Goal: Task Accomplishment & Management: Manage account settings

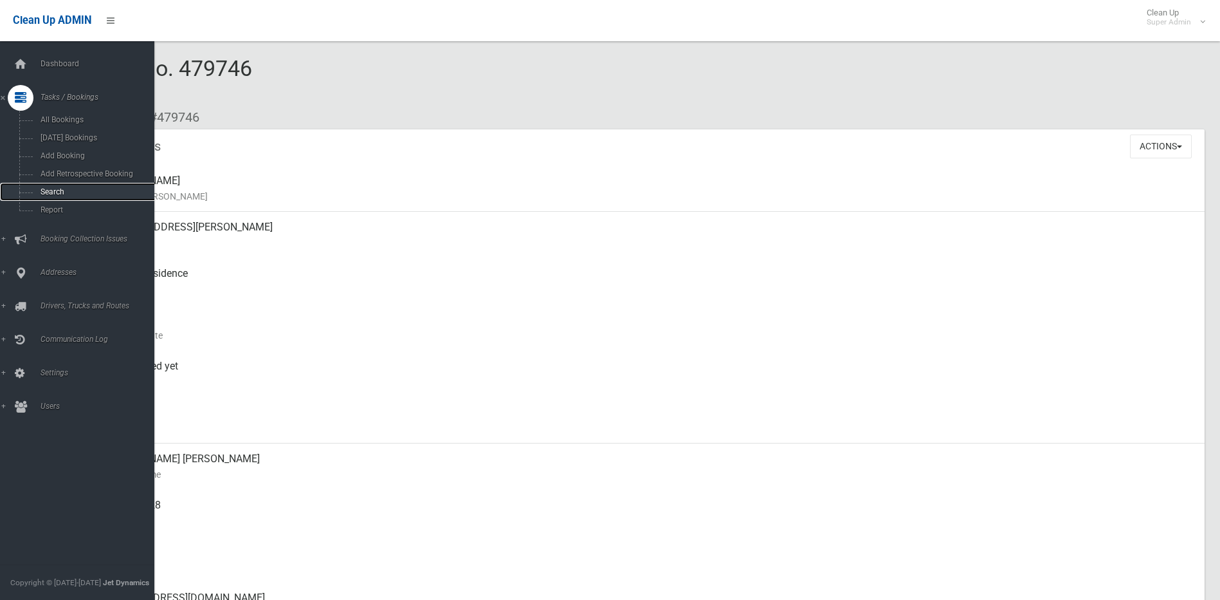
click at [51, 190] on span "Search" at bounding box center [95, 191] width 116 height 9
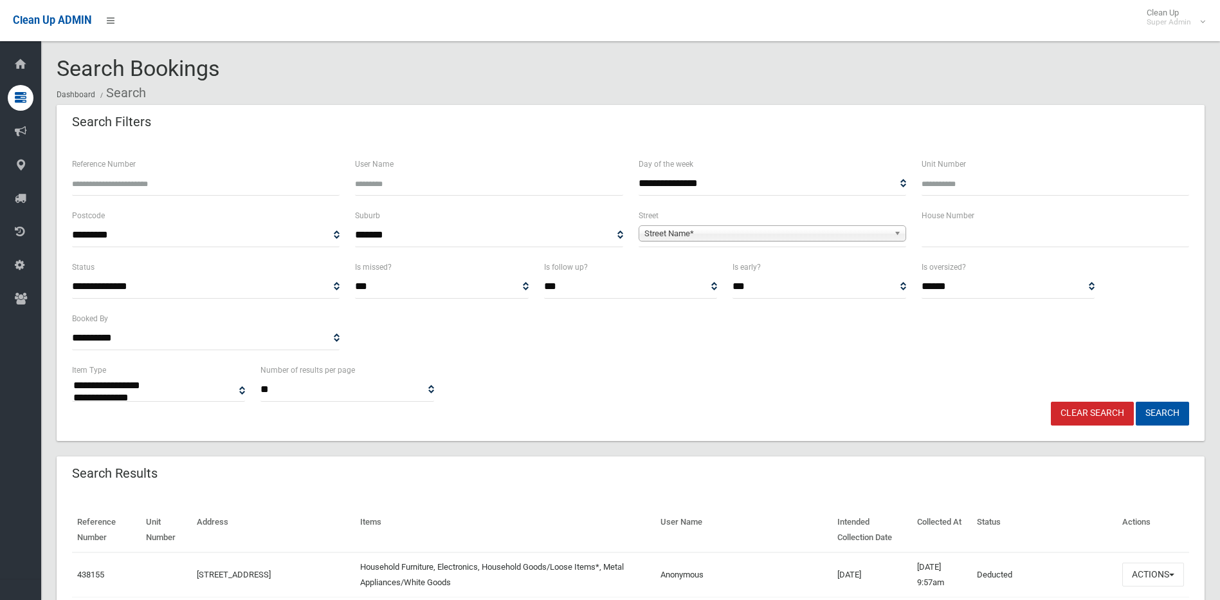
select select
click at [755, 230] on span "Street Name*" at bounding box center [767, 233] width 244 height 15
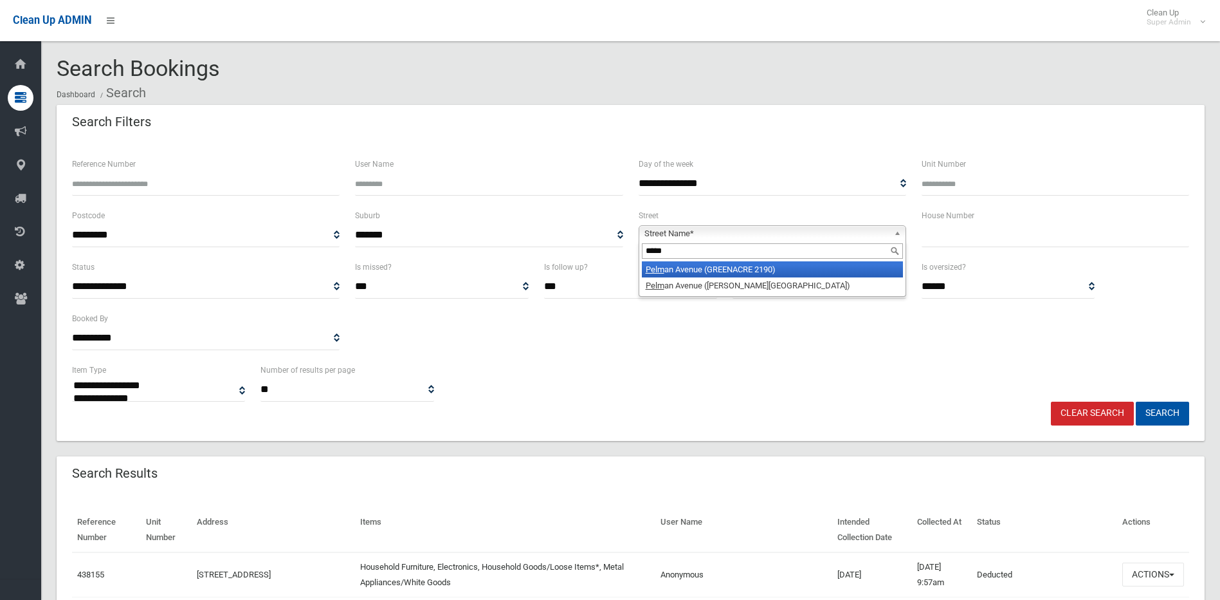
type input "******"
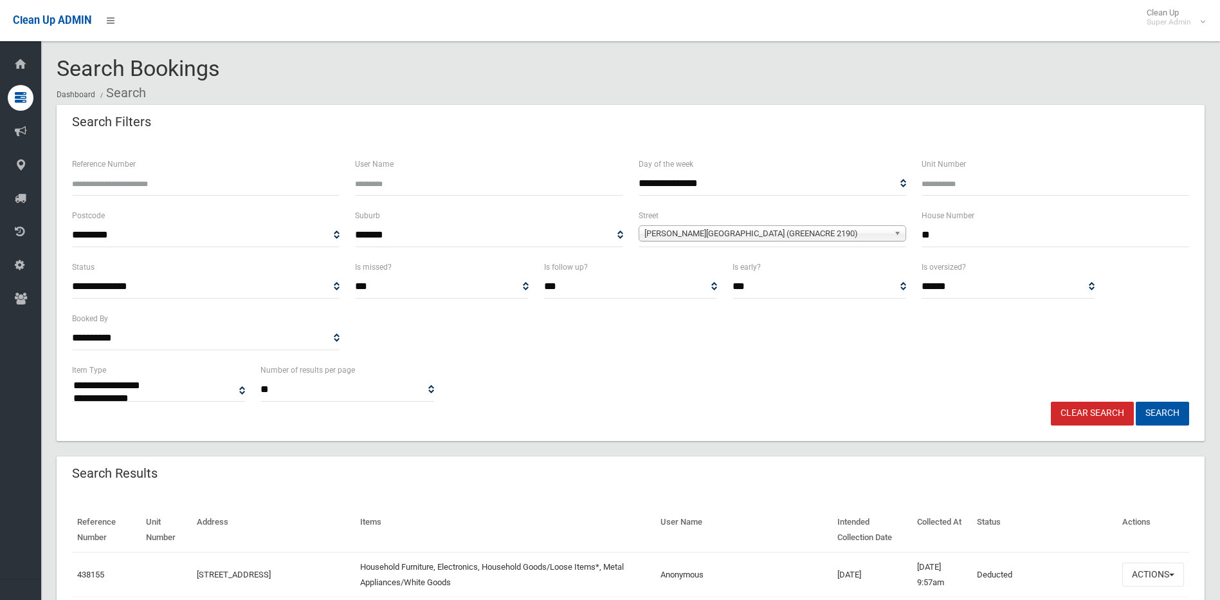
type input "**"
click at [1136, 401] on button "Search" at bounding box center [1162, 413] width 53 height 24
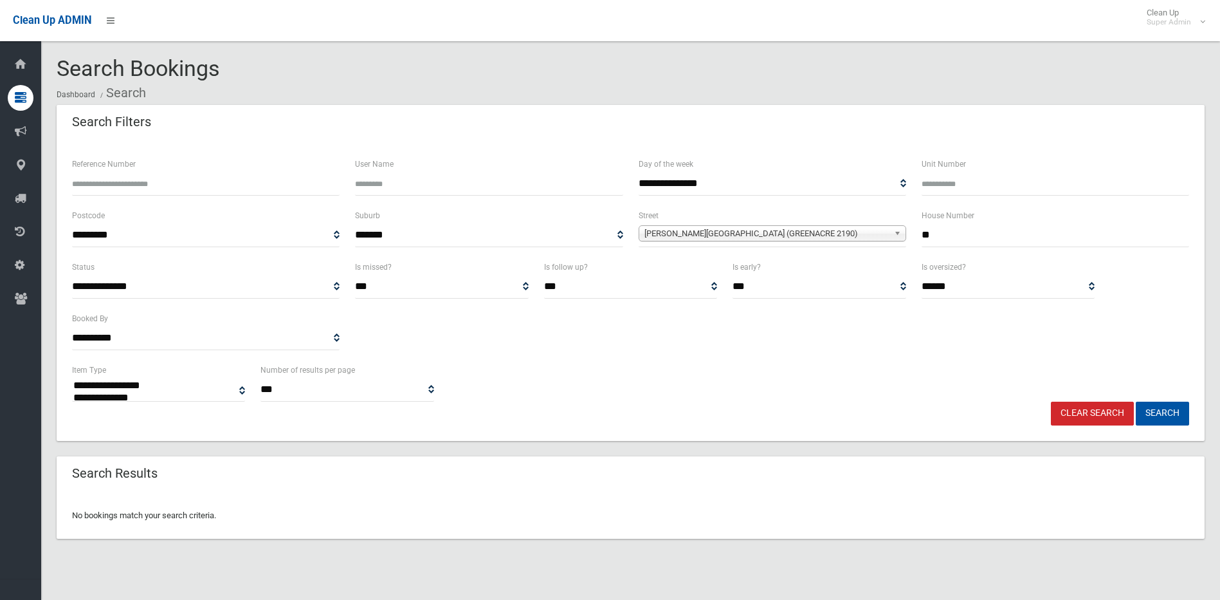
select select
click at [881, 234] on span "[PERSON_NAME][GEOGRAPHIC_DATA] (GREENACRE 2190)" at bounding box center [767, 233] width 244 height 15
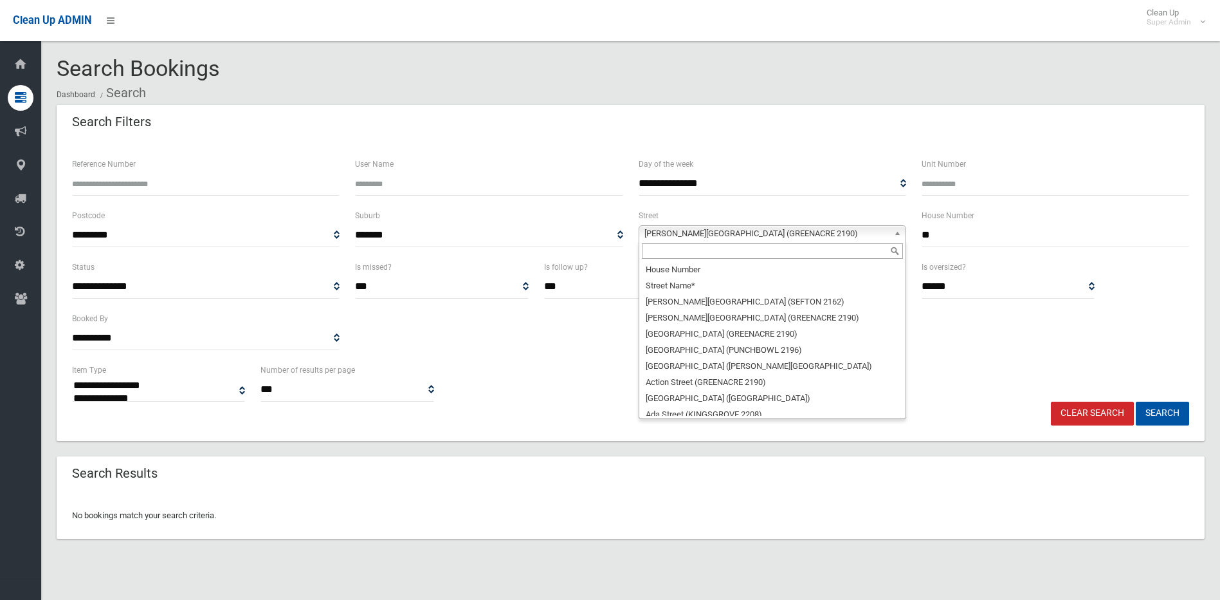
scroll to position [26320, 0]
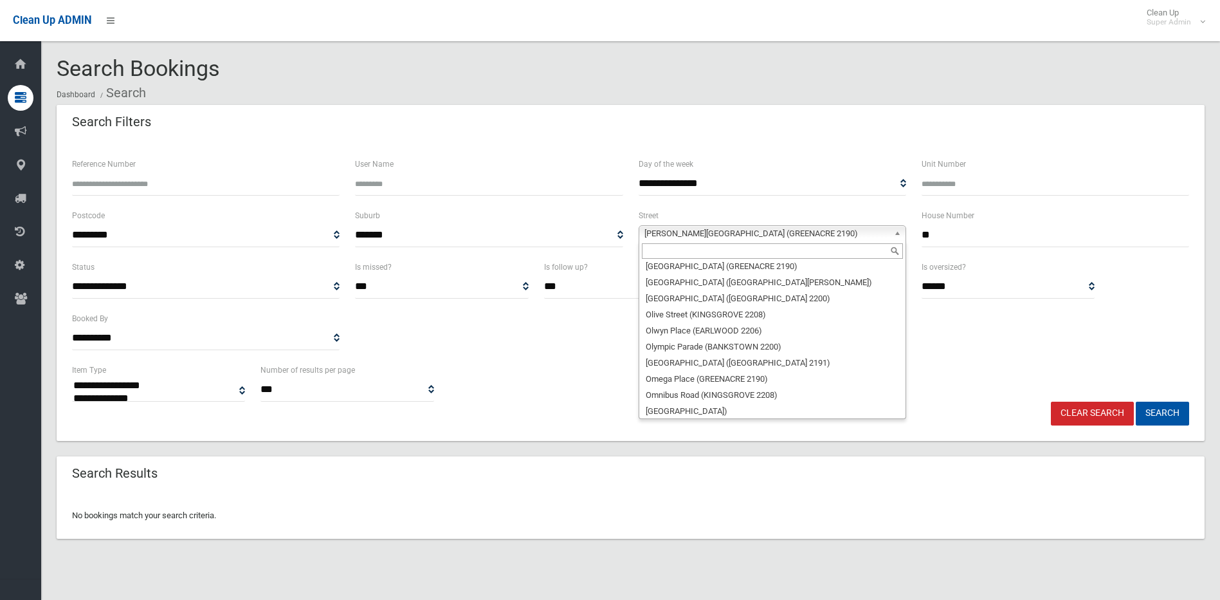
click at [266, 69] on div "Search Bookings Dashboard Search" at bounding box center [631, 81] width 1148 height 48
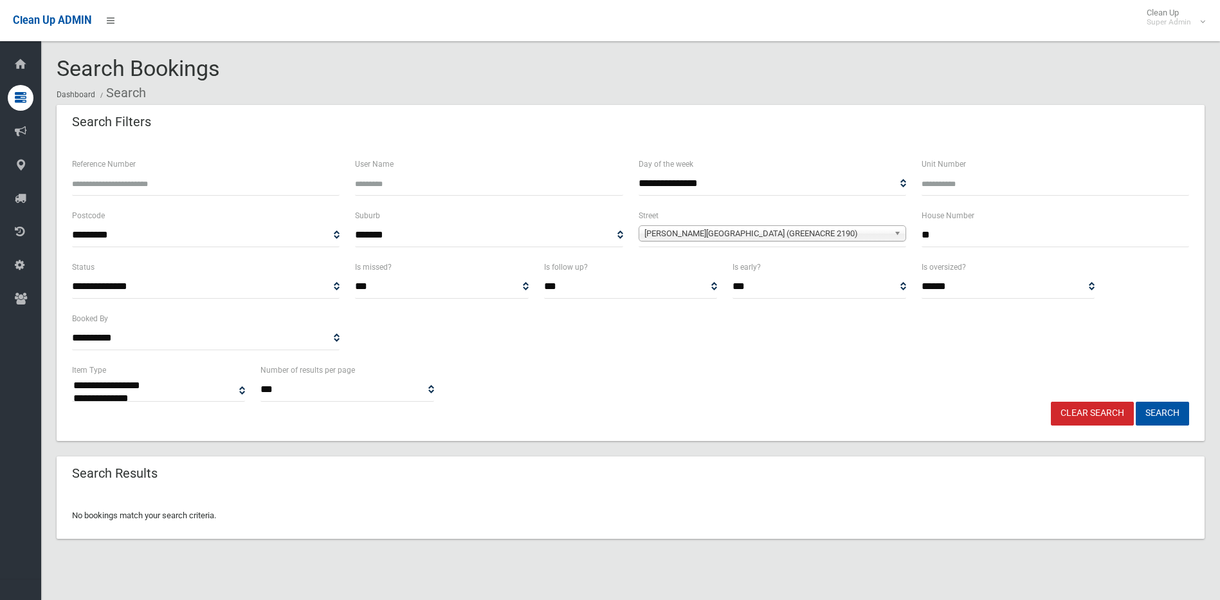
click at [1099, 417] on link "Clear Search" at bounding box center [1092, 413] width 83 height 24
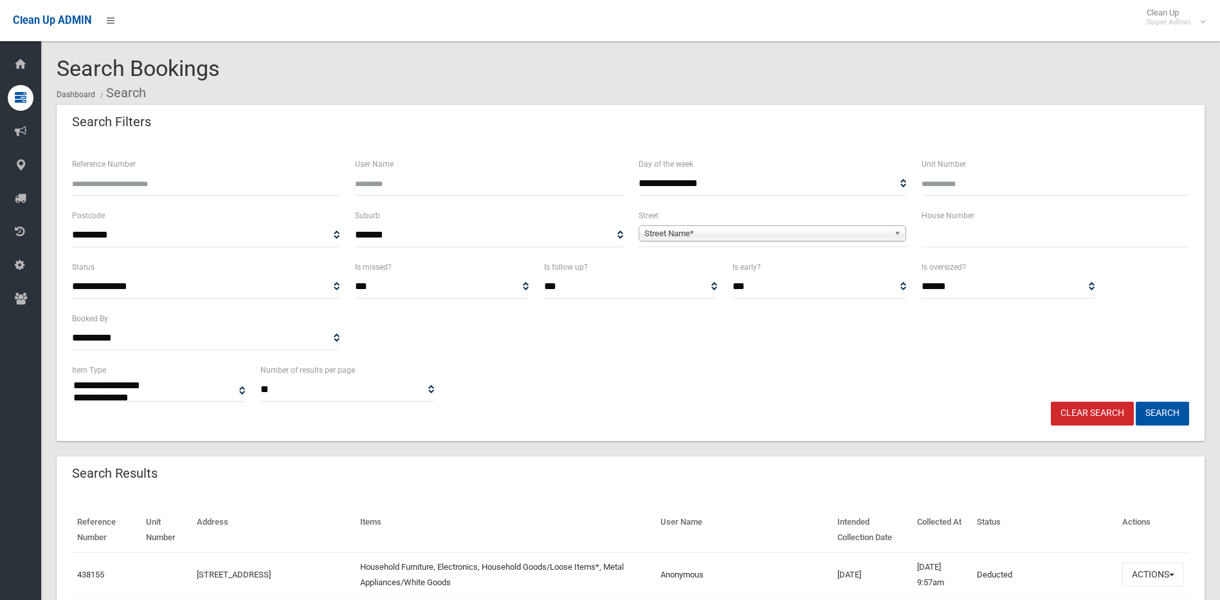
select select
type input "******"
click at [1136, 401] on button "Search" at bounding box center [1162, 413] width 53 height 24
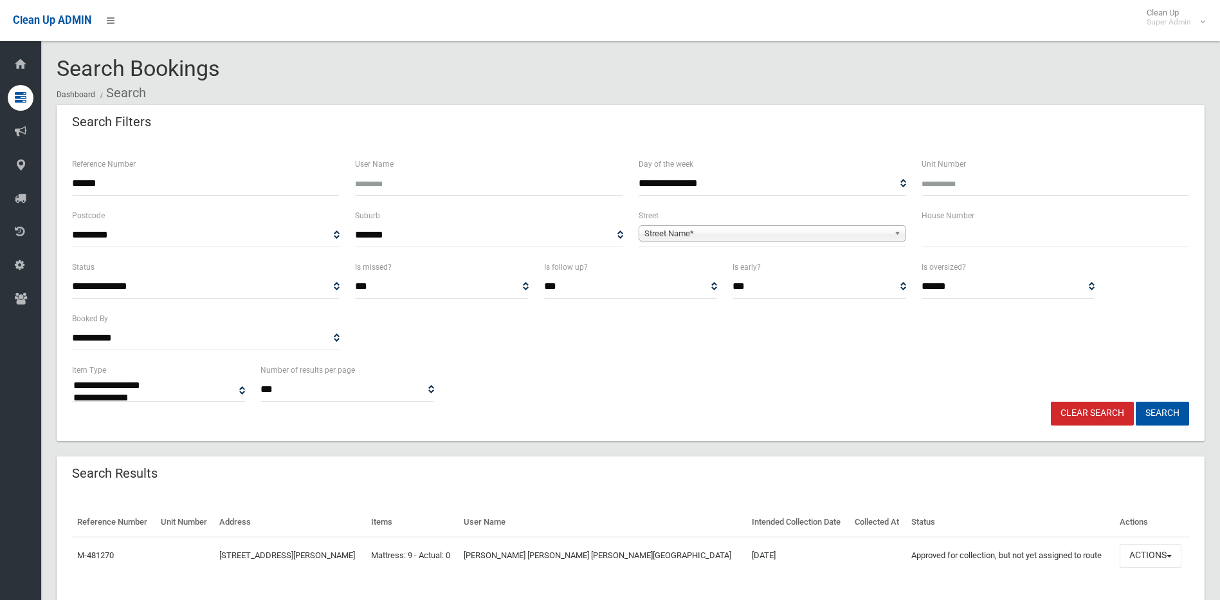
select select
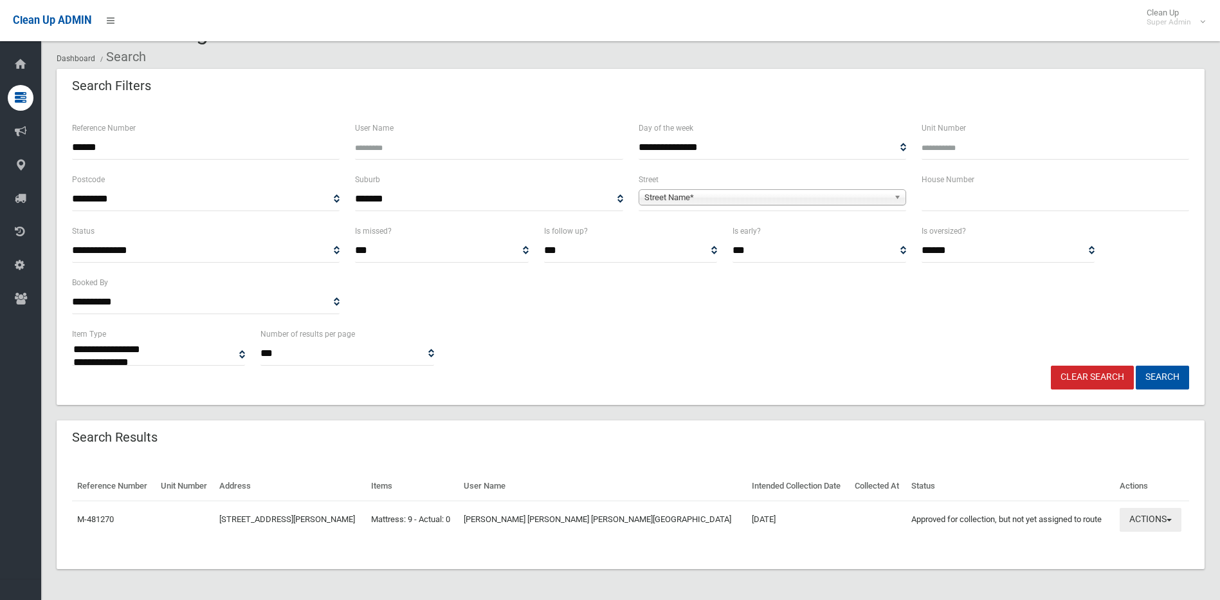
click at [1152, 523] on button "Actions" at bounding box center [1151, 520] width 62 height 24
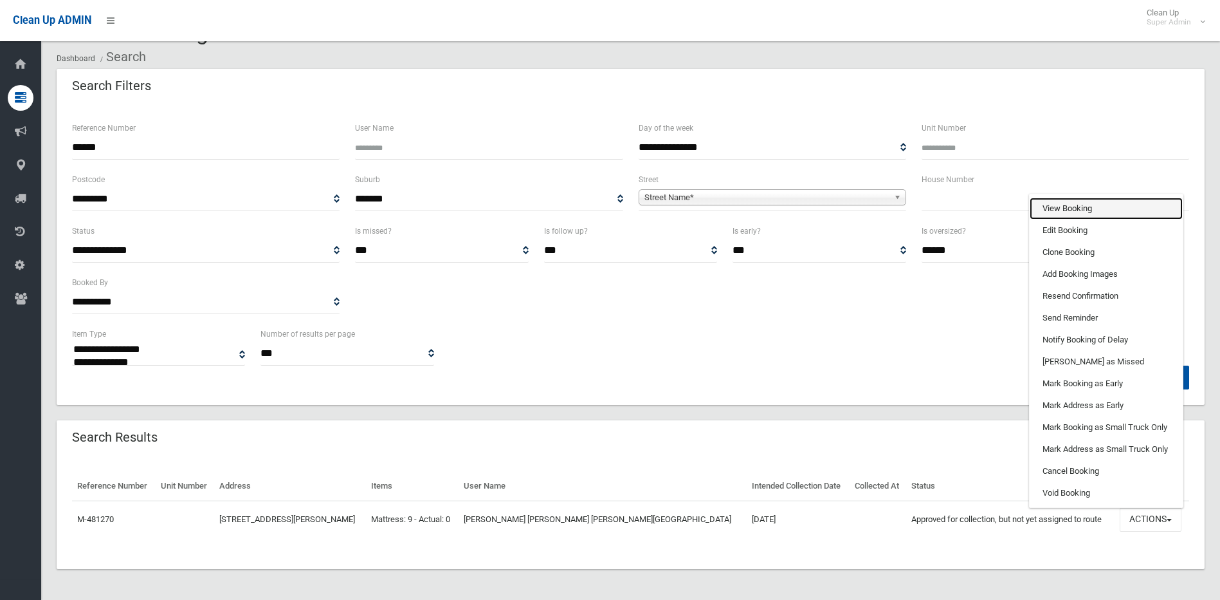
click at [1096, 208] on link "View Booking" at bounding box center [1106, 209] width 153 height 22
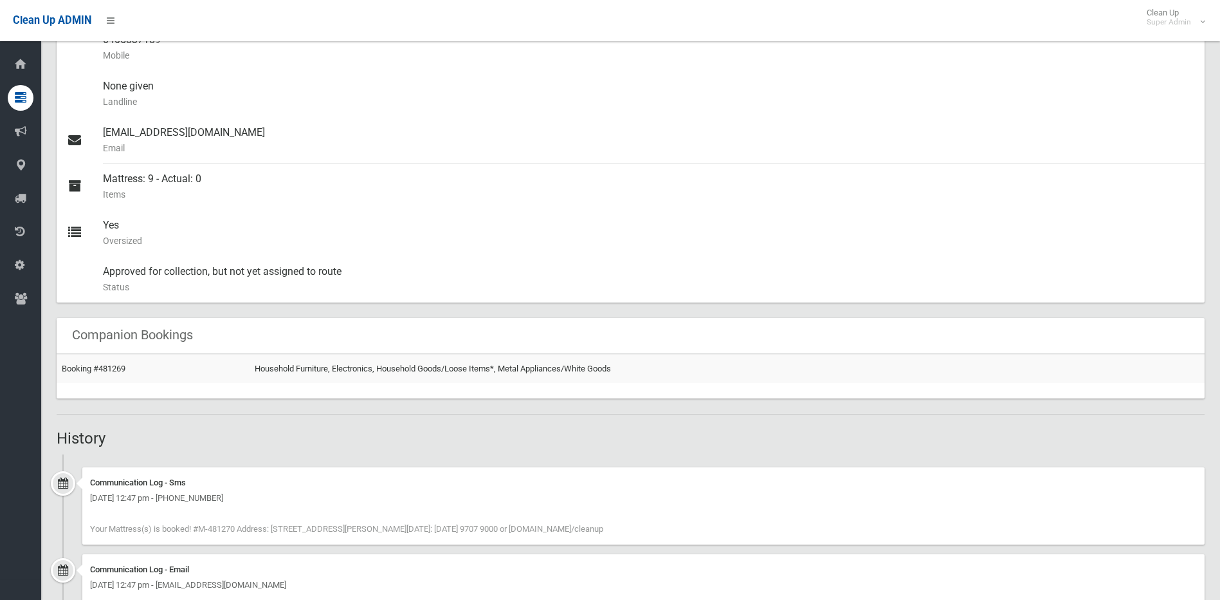
scroll to position [514, 0]
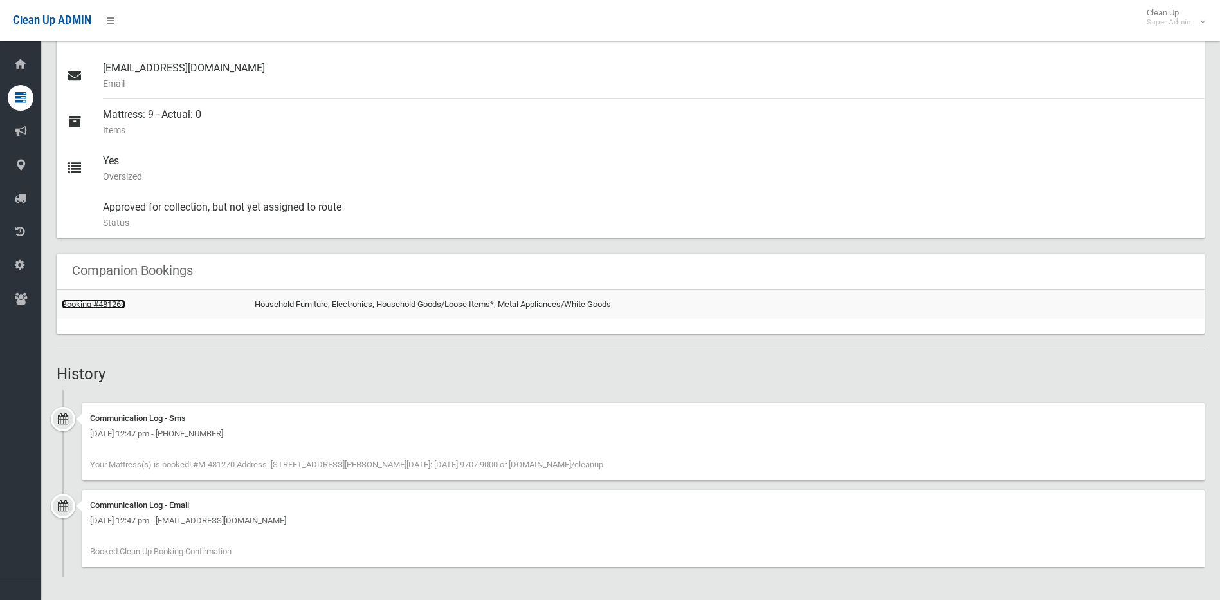
click at [98, 308] on link "Booking #481269" at bounding box center [94, 304] width 64 height 10
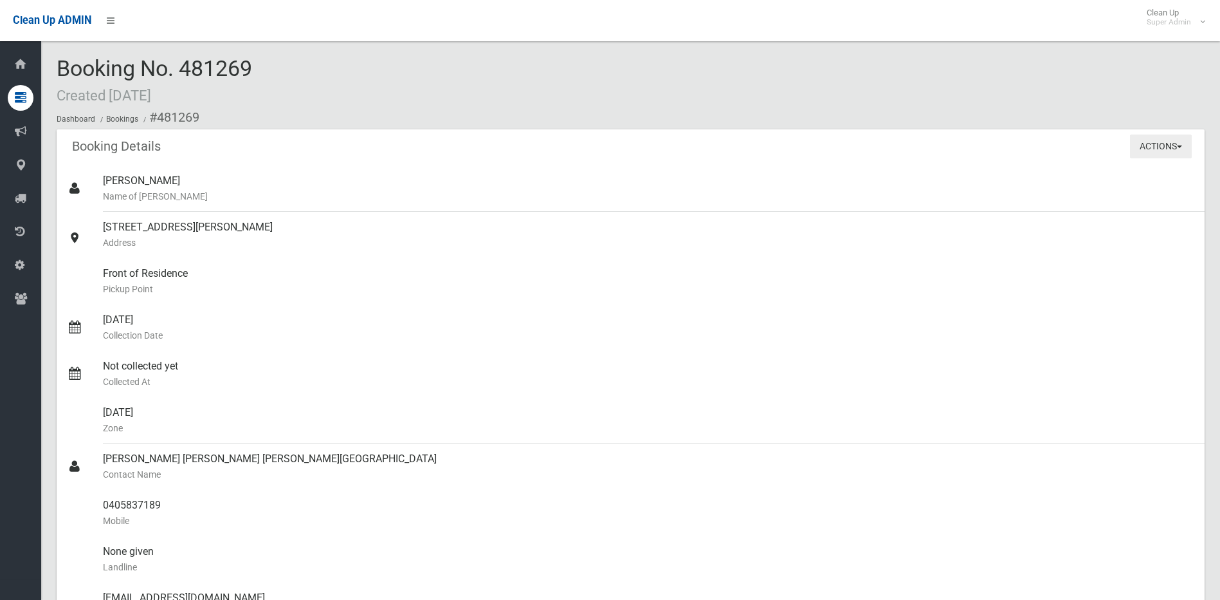
click at [1150, 155] on button "Actions" at bounding box center [1161, 146] width 62 height 24
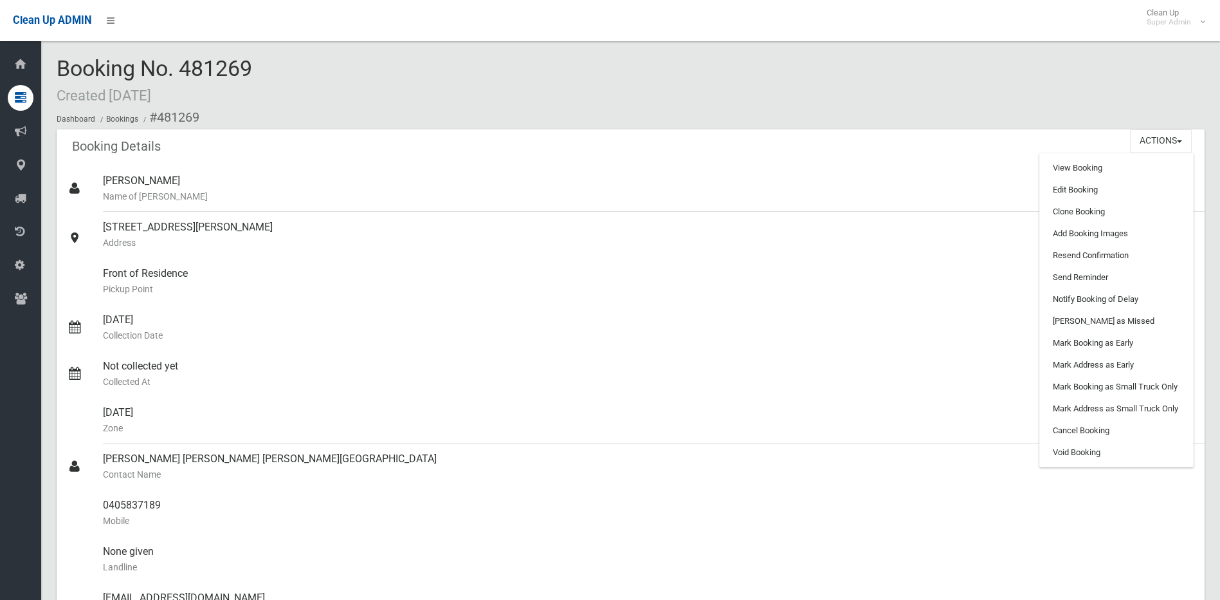
click at [851, 102] on div "Booking No. 481269 Created 26/08/2025 Dashboard Bookings #481269" at bounding box center [631, 93] width 1148 height 73
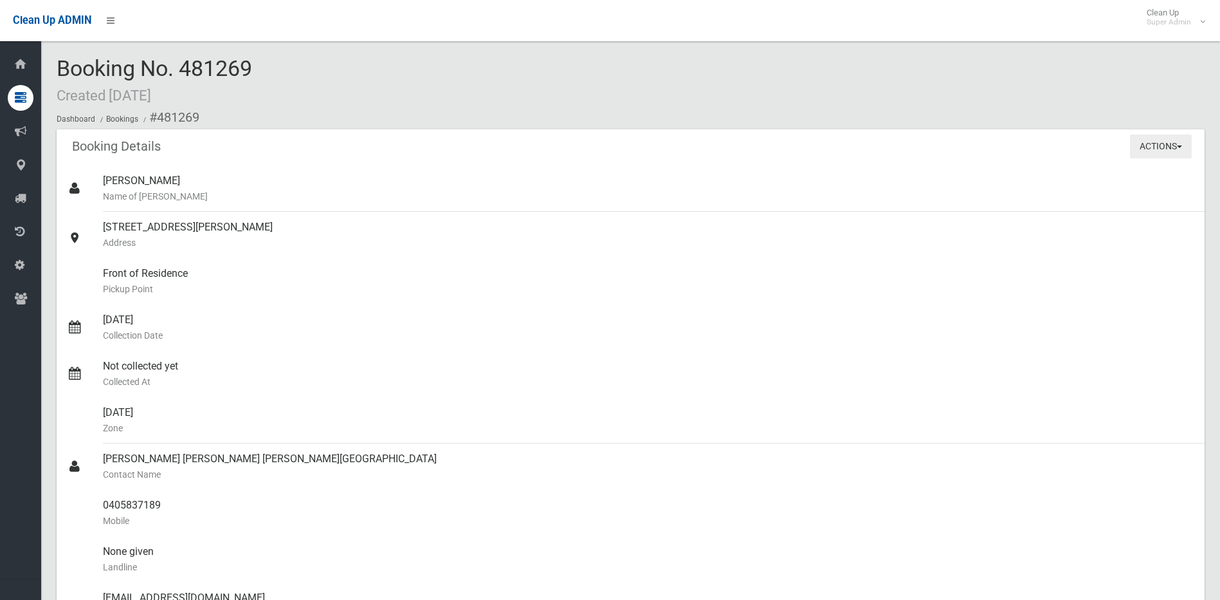
click at [1172, 156] on button "Actions" at bounding box center [1161, 146] width 62 height 24
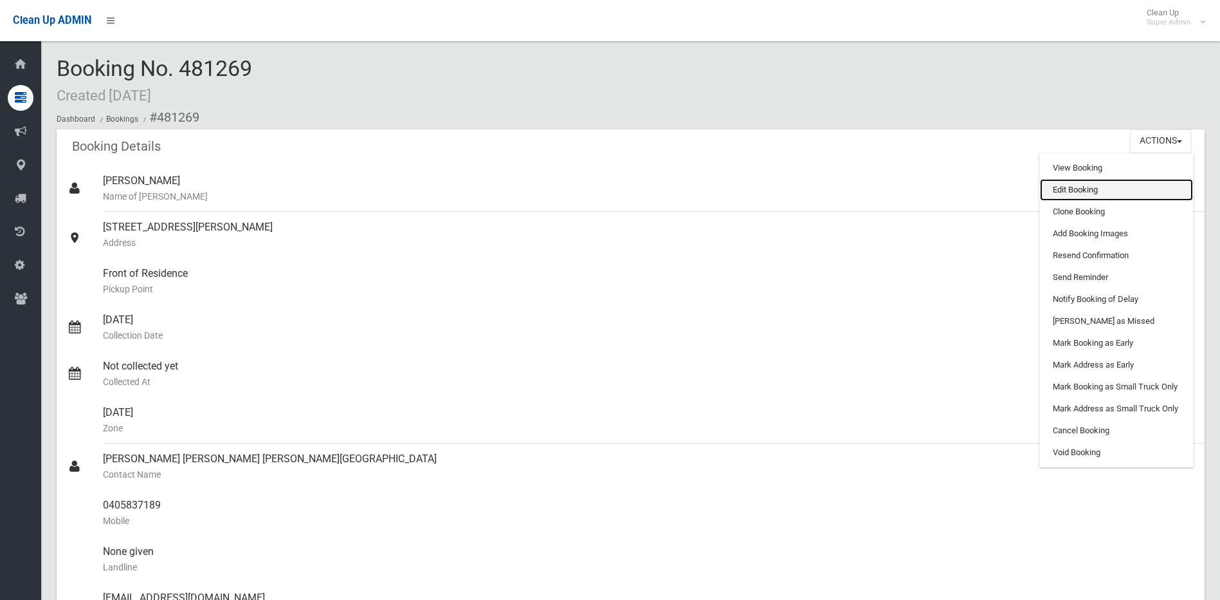
click at [1135, 187] on link "Edit Booking" at bounding box center [1116, 190] width 153 height 22
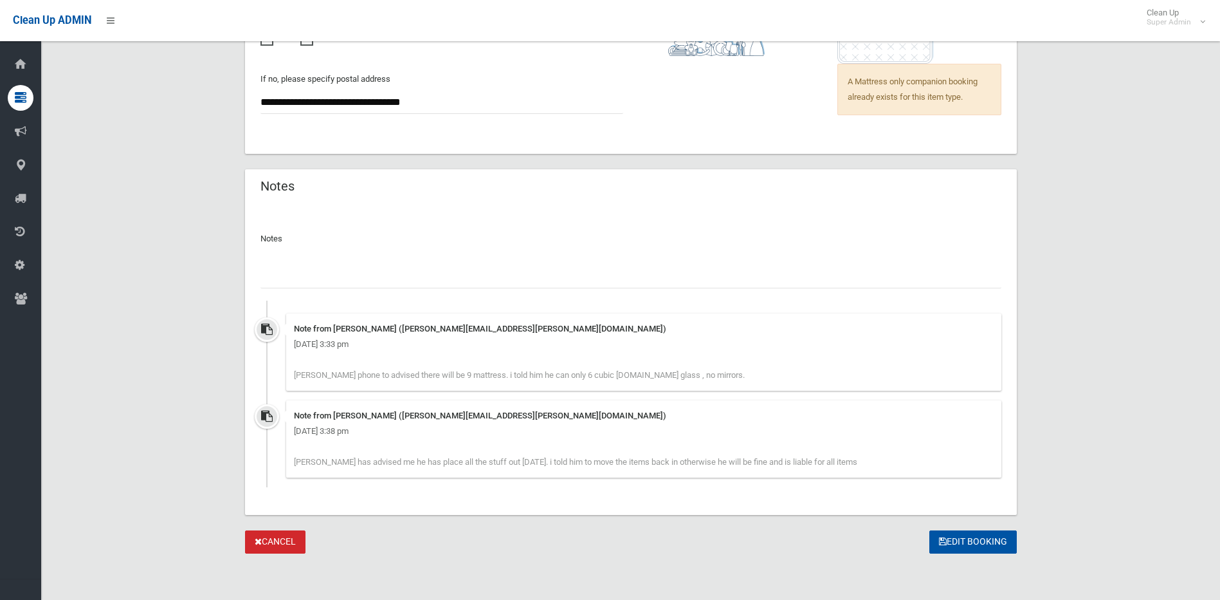
scroll to position [1080, 0]
click at [385, 277] on input "text" at bounding box center [631, 276] width 741 height 24
type input "**********"
click at [963, 545] on button "Edit Booking" at bounding box center [973, 542] width 87 height 24
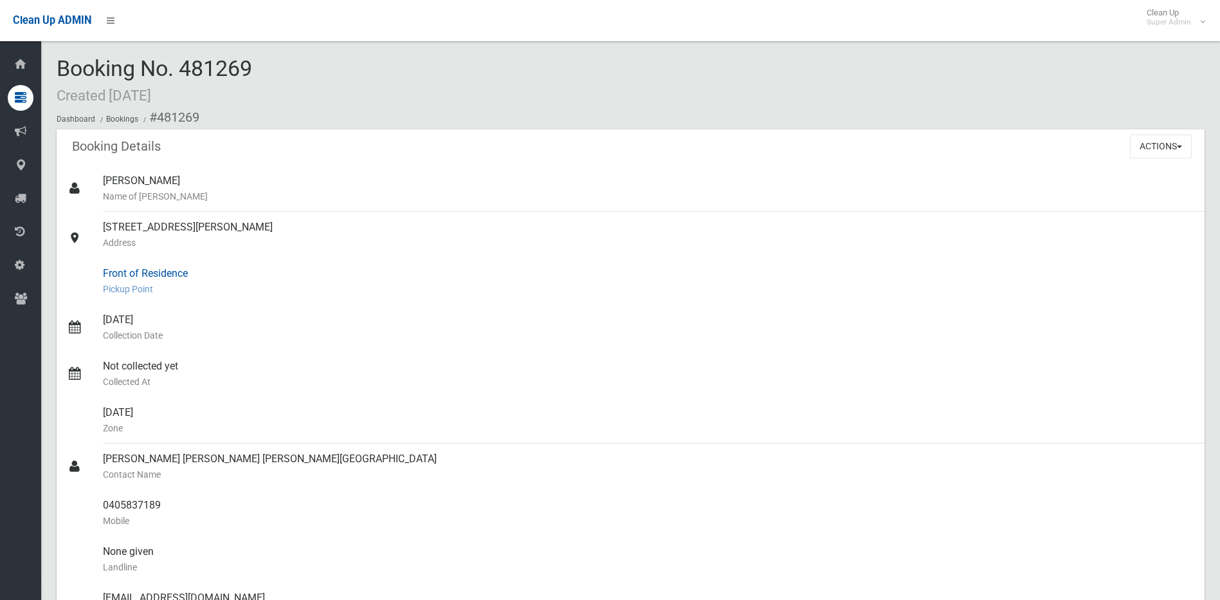
click at [367, 286] on small "Pickup Point" at bounding box center [649, 288] width 1092 height 15
